Goal: Task Accomplishment & Management: Manage account settings

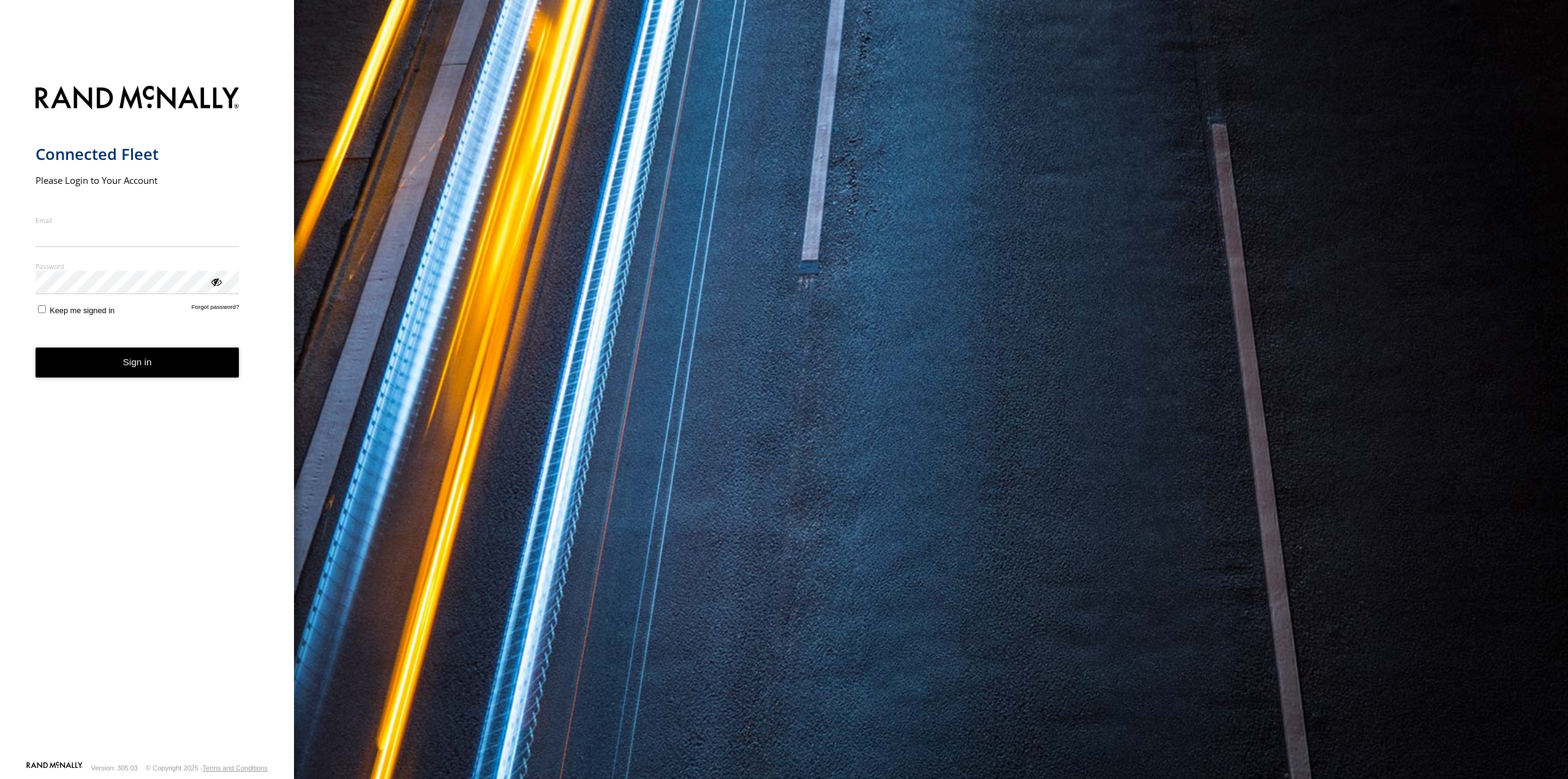
click at [219, 164] on h1 "Connected Fleet" at bounding box center [136, 154] width 204 height 20
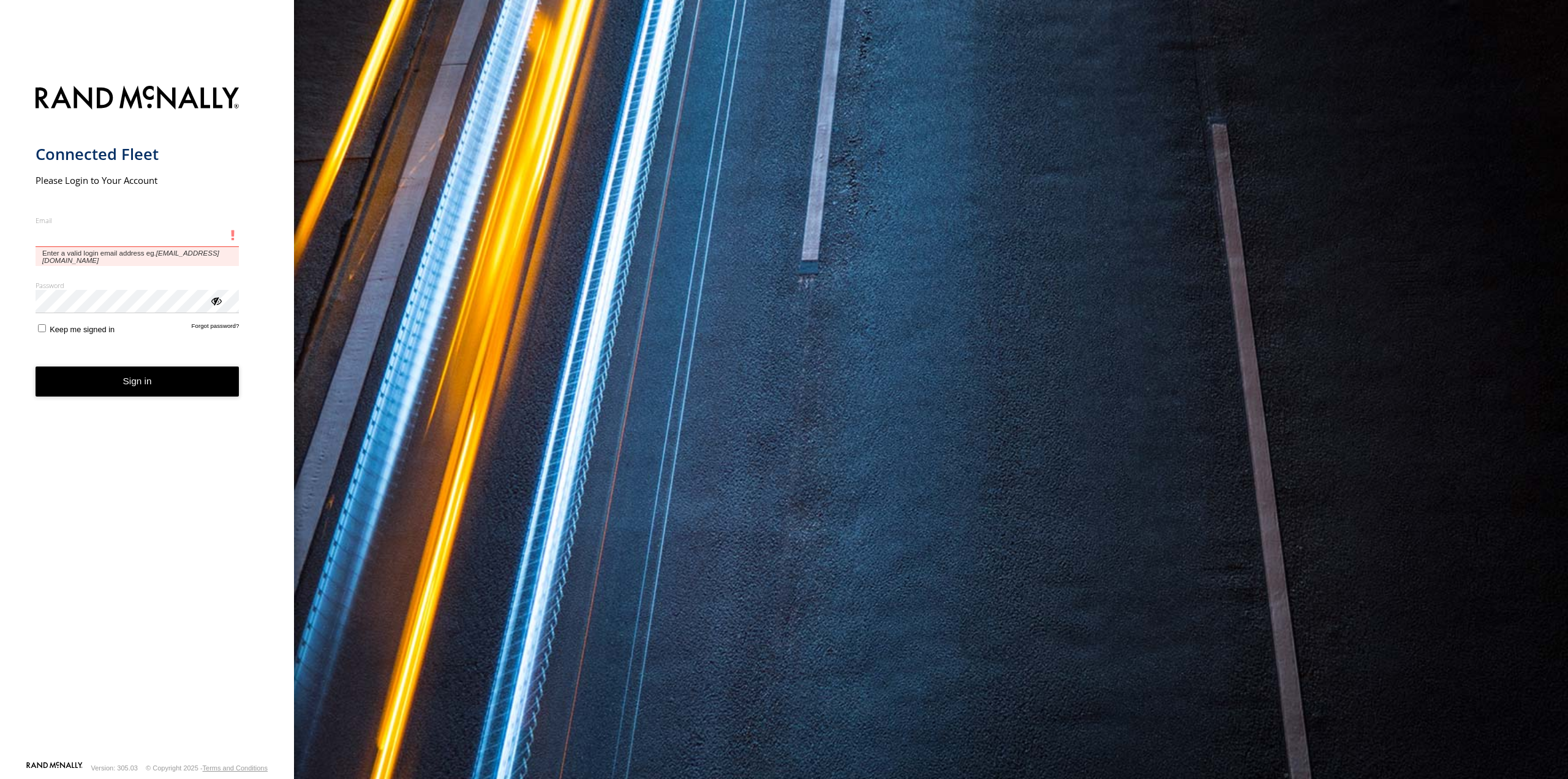
click at [157, 232] on input "Email" at bounding box center [136, 235] width 204 height 22
type input "**********"
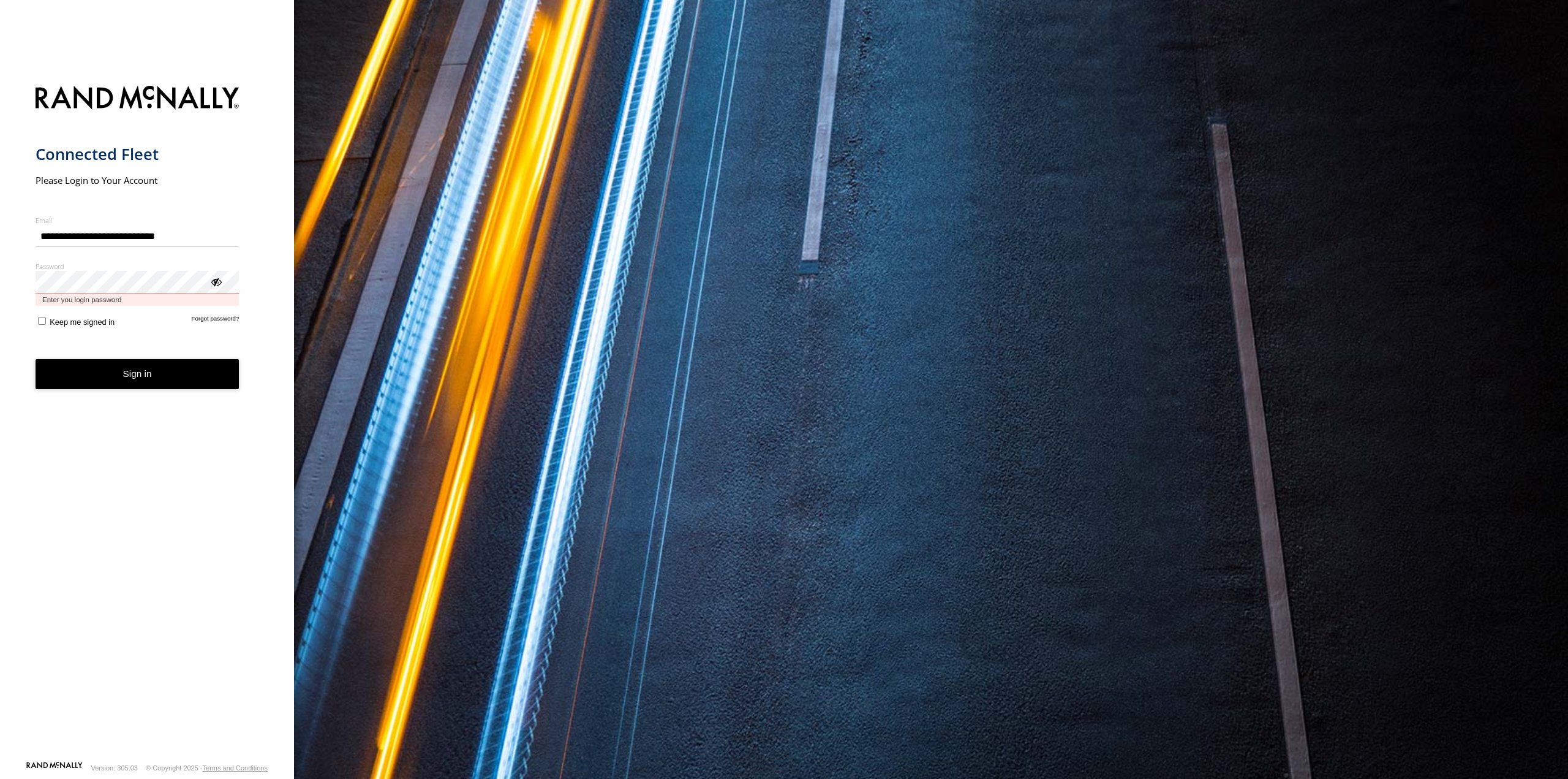
click at [35, 359] on button "Sign in" at bounding box center [136, 374] width 204 height 30
